Goal: Check status: Check status

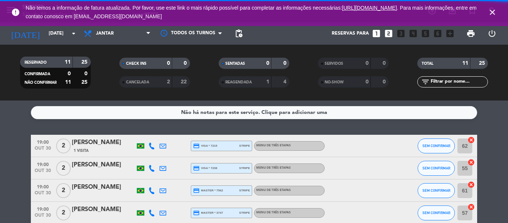
scroll to position [112, 0]
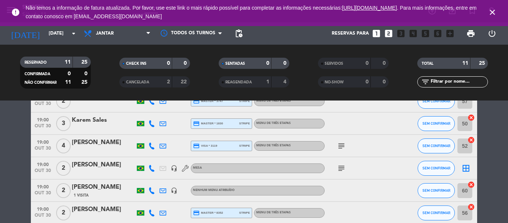
click at [91, 169] on div "[PERSON_NAME]" at bounding box center [103, 165] width 63 height 10
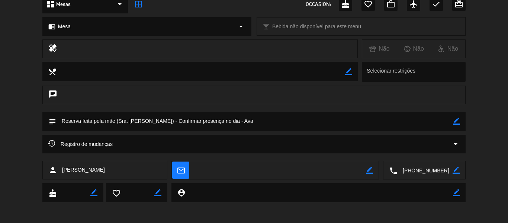
scroll to position [96, 0]
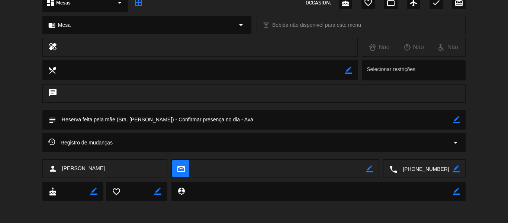
drag, startPoint x: 230, startPoint y: 115, endPoint x: 60, endPoint y: 114, distance: 169.7
click at [60, 114] on textarea at bounding box center [254, 119] width 397 height 19
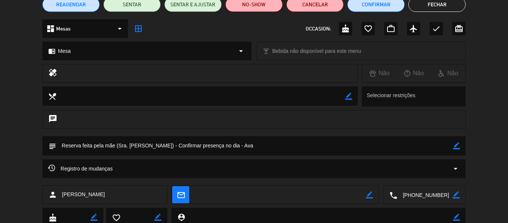
scroll to position [59, 0]
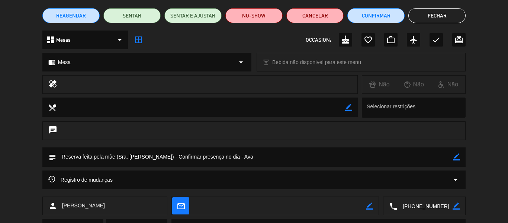
click at [450, 13] on button "Fechar" at bounding box center [437, 15] width 57 height 15
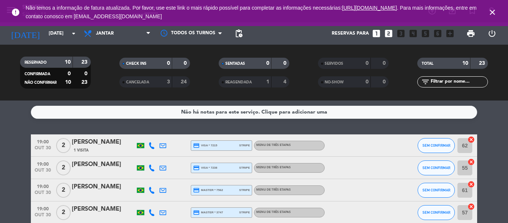
scroll to position [0, 0]
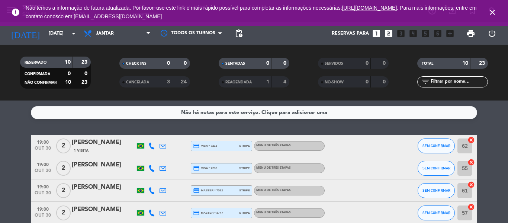
click at [491, 9] on icon "close" at bounding box center [492, 12] width 9 height 9
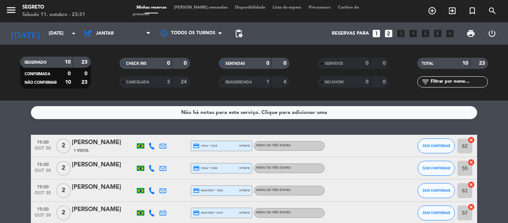
click at [194, 10] on span "[PERSON_NAME] semeadas" at bounding box center [200, 8] width 61 height 4
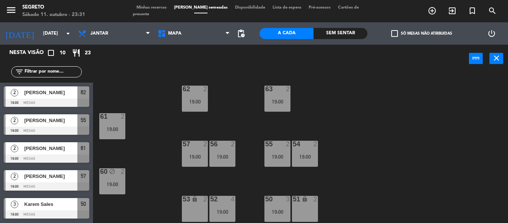
click at [157, 10] on span "Minhas reservas" at bounding box center [152, 8] width 38 height 4
